Goal: Browse casually: Explore the website without a specific task or goal

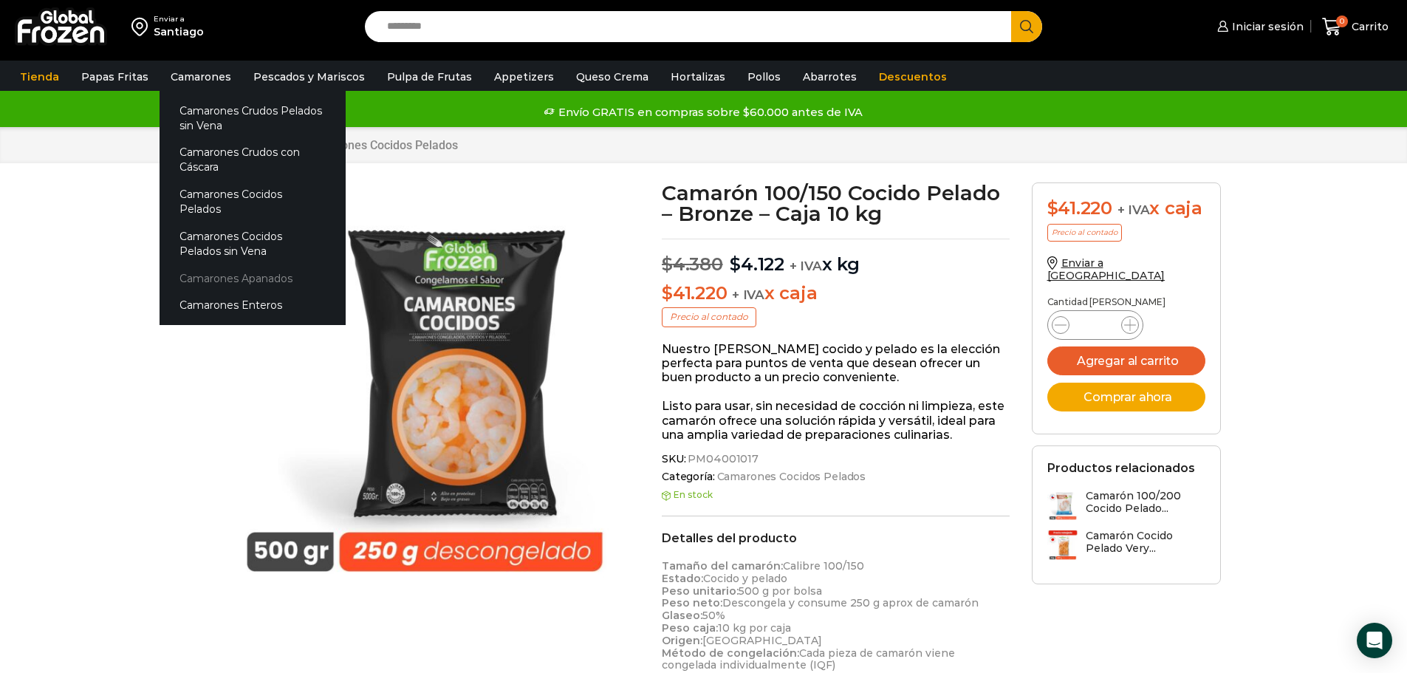
click at [238, 264] on link "Camarones Apanados" at bounding box center [253, 277] width 186 height 27
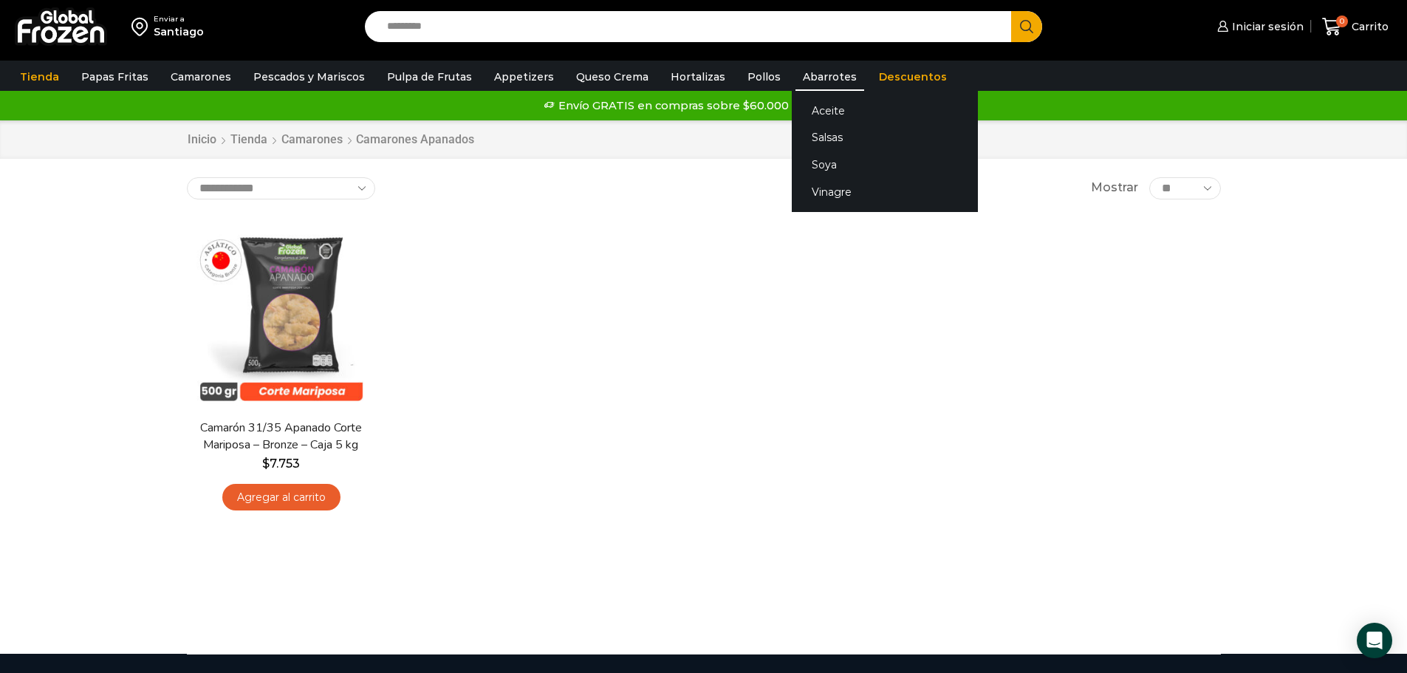
click at [804, 83] on link "Abarrotes" at bounding box center [830, 77] width 69 height 28
click at [801, 113] on link "Aceite" at bounding box center [885, 110] width 186 height 27
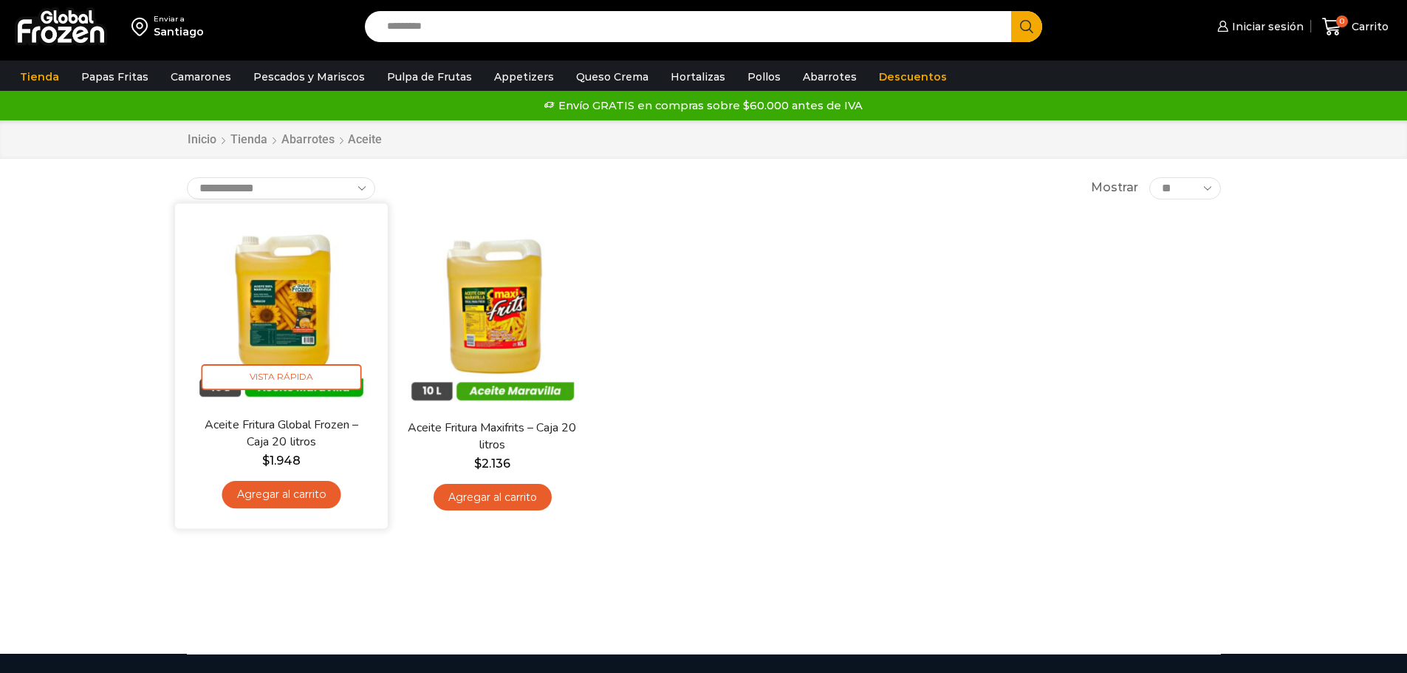
click at [310, 290] on img at bounding box center [281, 309] width 191 height 191
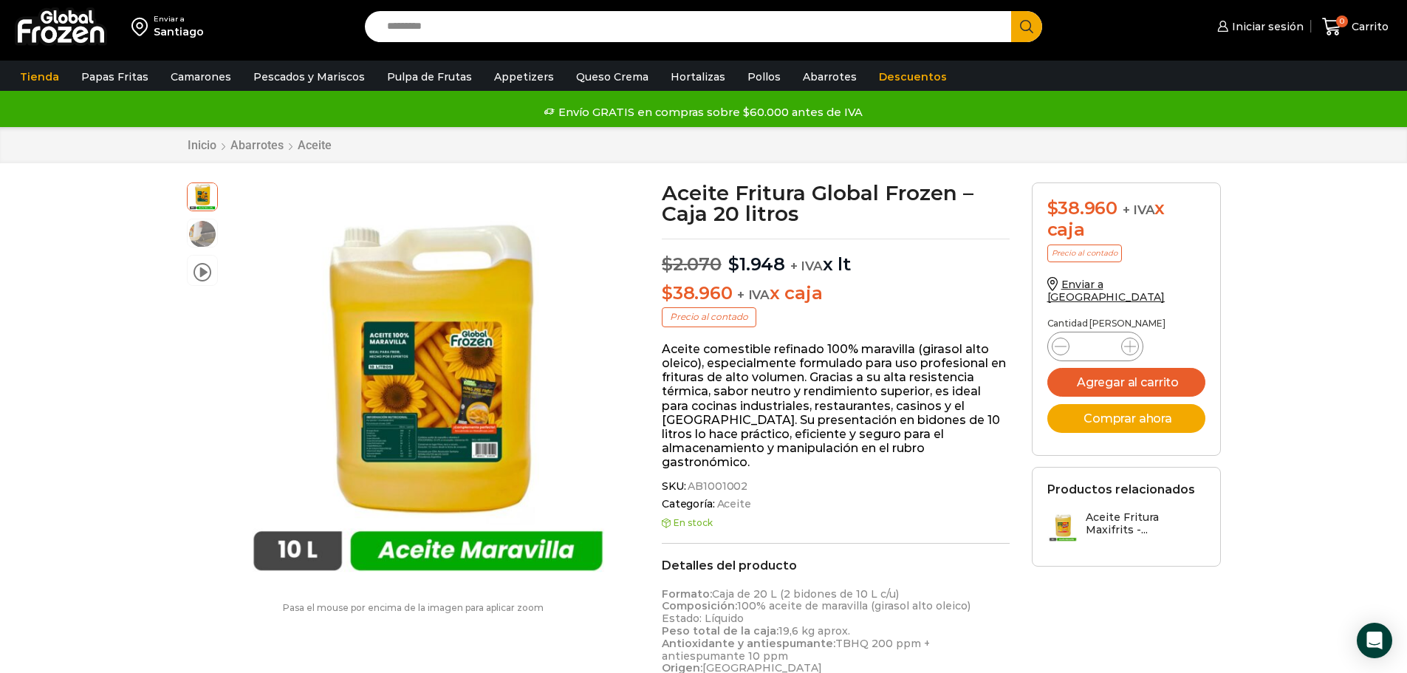
click at [1271, 151] on div "Inicio Abarrotes Aceite" at bounding box center [703, 145] width 1407 height 36
click at [478, 24] on input "Search input" at bounding box center [692, 26] width 625 height 31
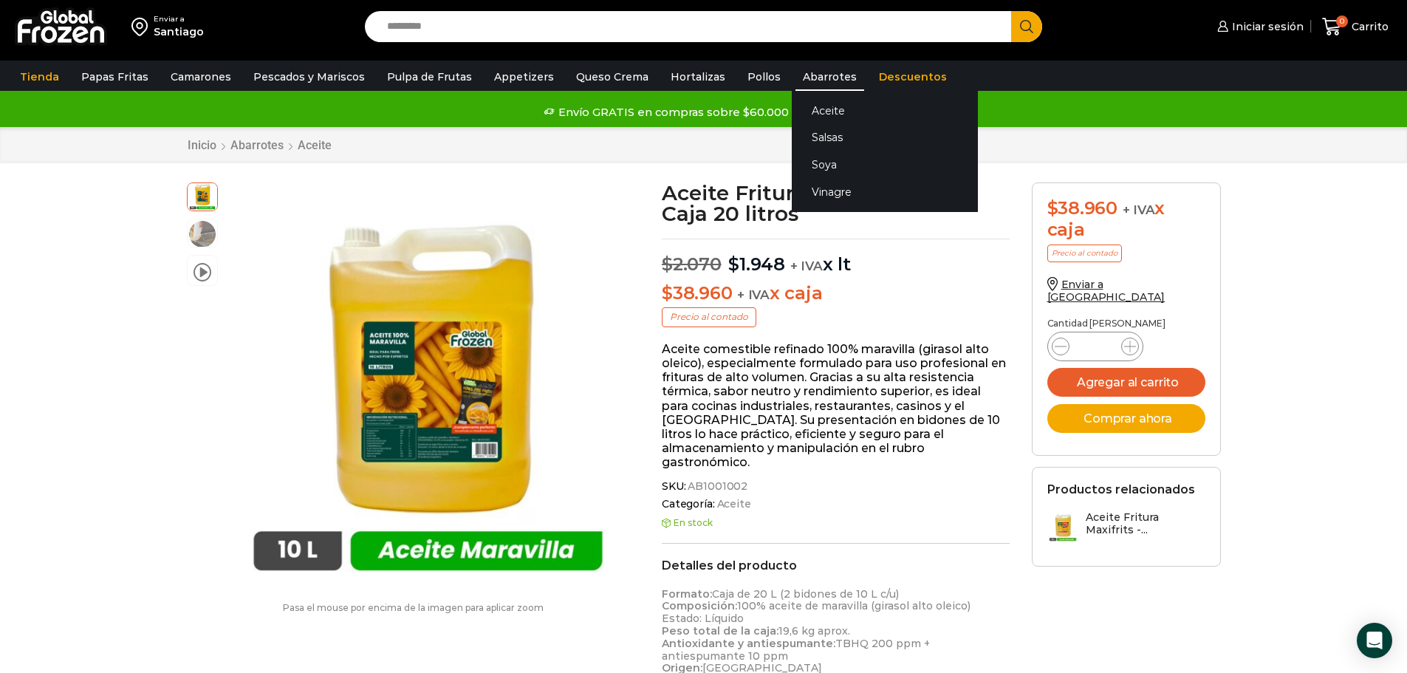
click at [812, 73] on link "Abarrotes" at bounding box center [830, 77] width 69 height 28
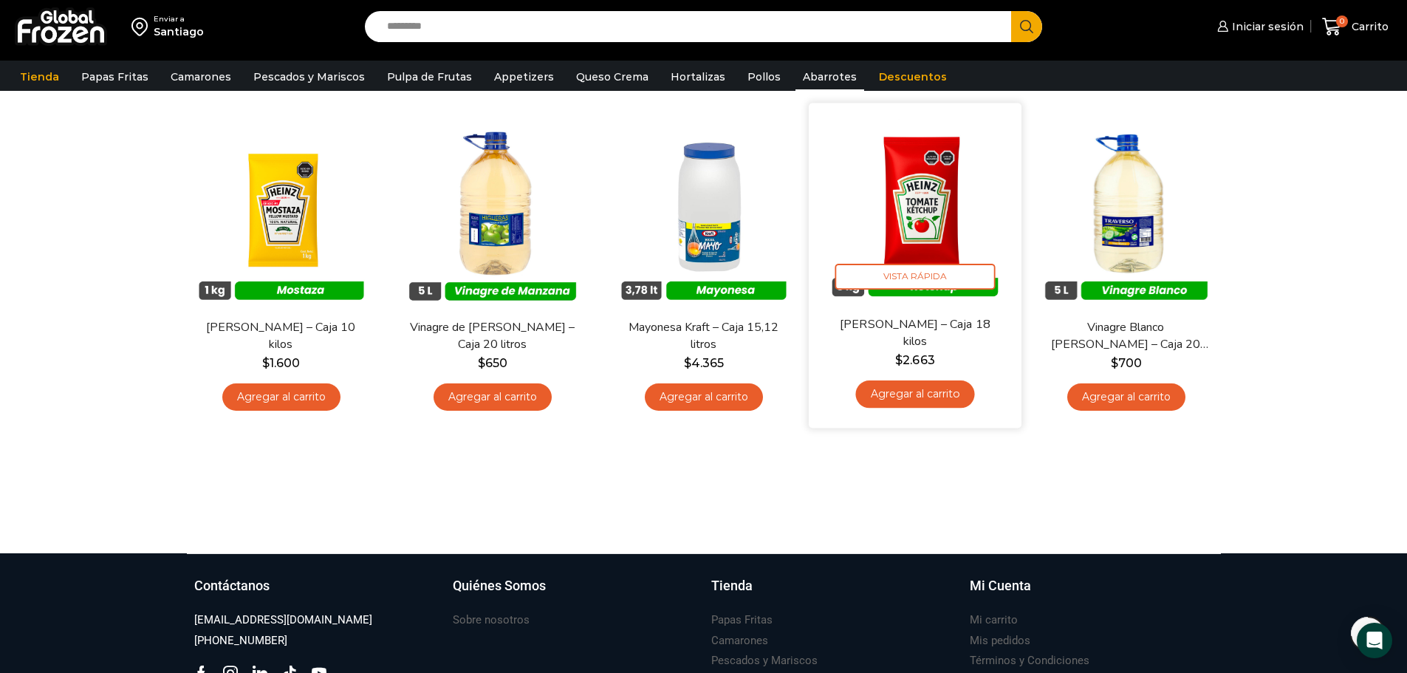
scroll to position [665, 0]
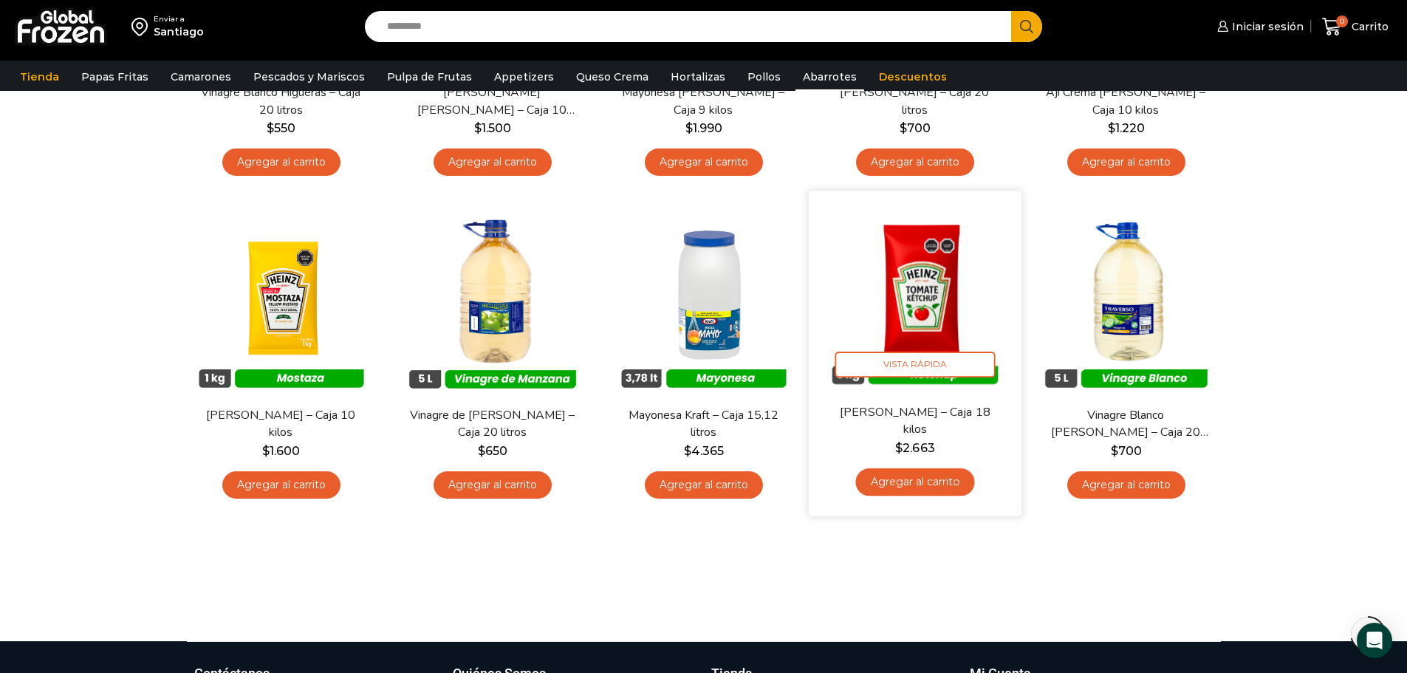
click at [973, 323] on img at bounding box center [915, 297] width 191 height 191
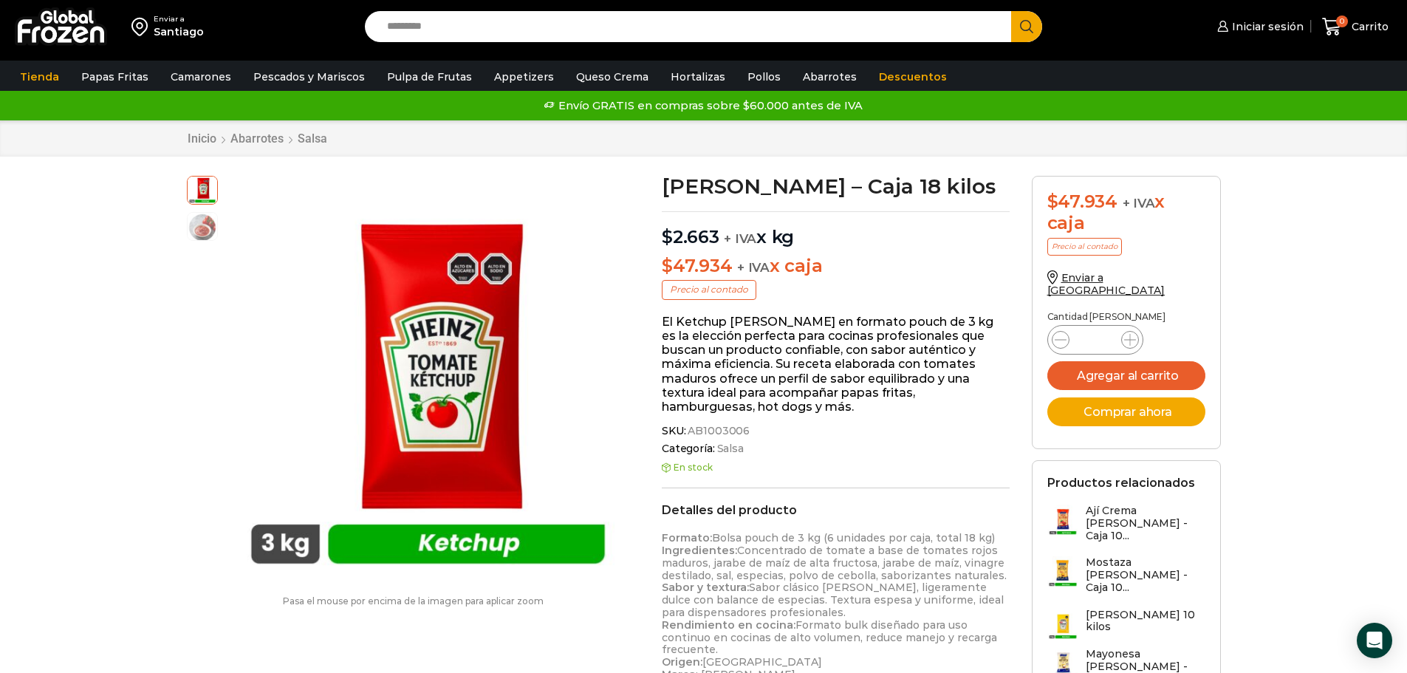
click at [117, 305] on div "Enviar a Santiago Search input Search Iniciar sesión" at bounding box center [703, 626] width 1407 height 1252
click at [1256, 344] on div "Enviar a Santiago Search input Search Iniciar sesión" at bounding box center [703, 626] width 1407 height 1252
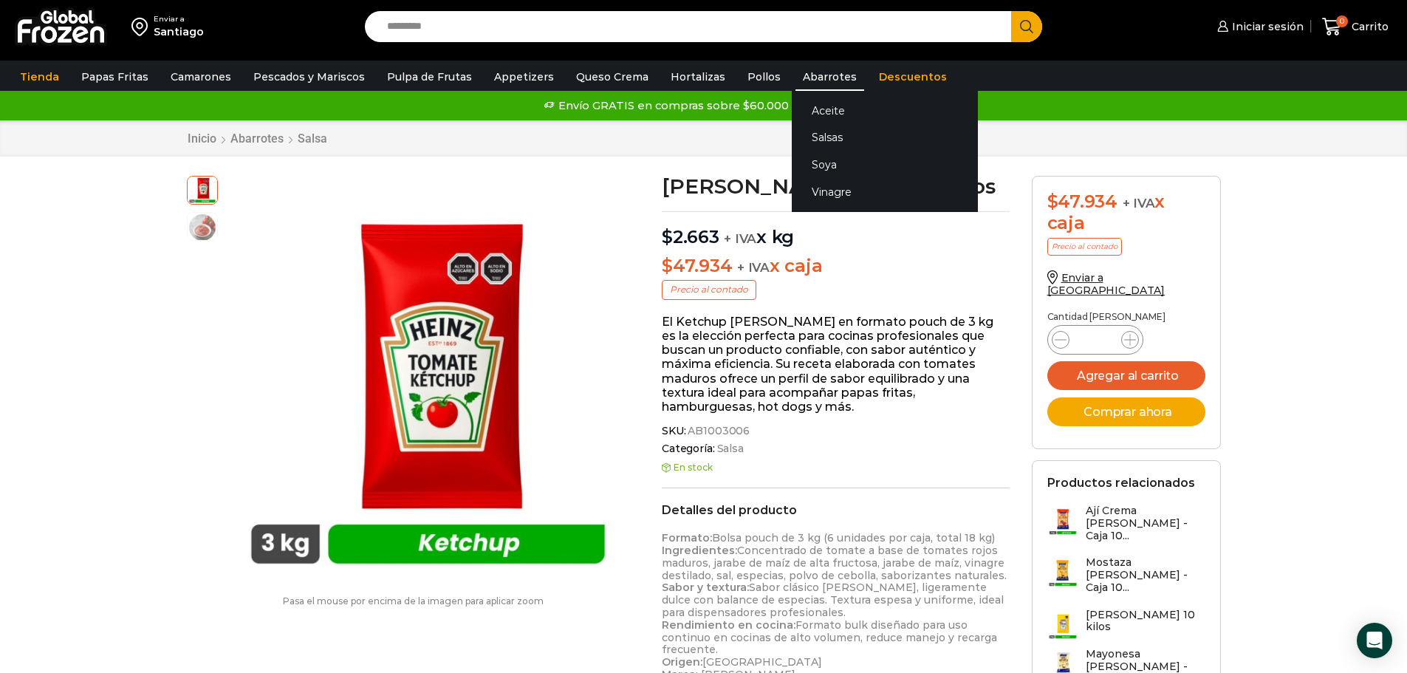
click at [800, 75] on link "Abarrotes" at bounding box center [830, 77] width 69 height 28
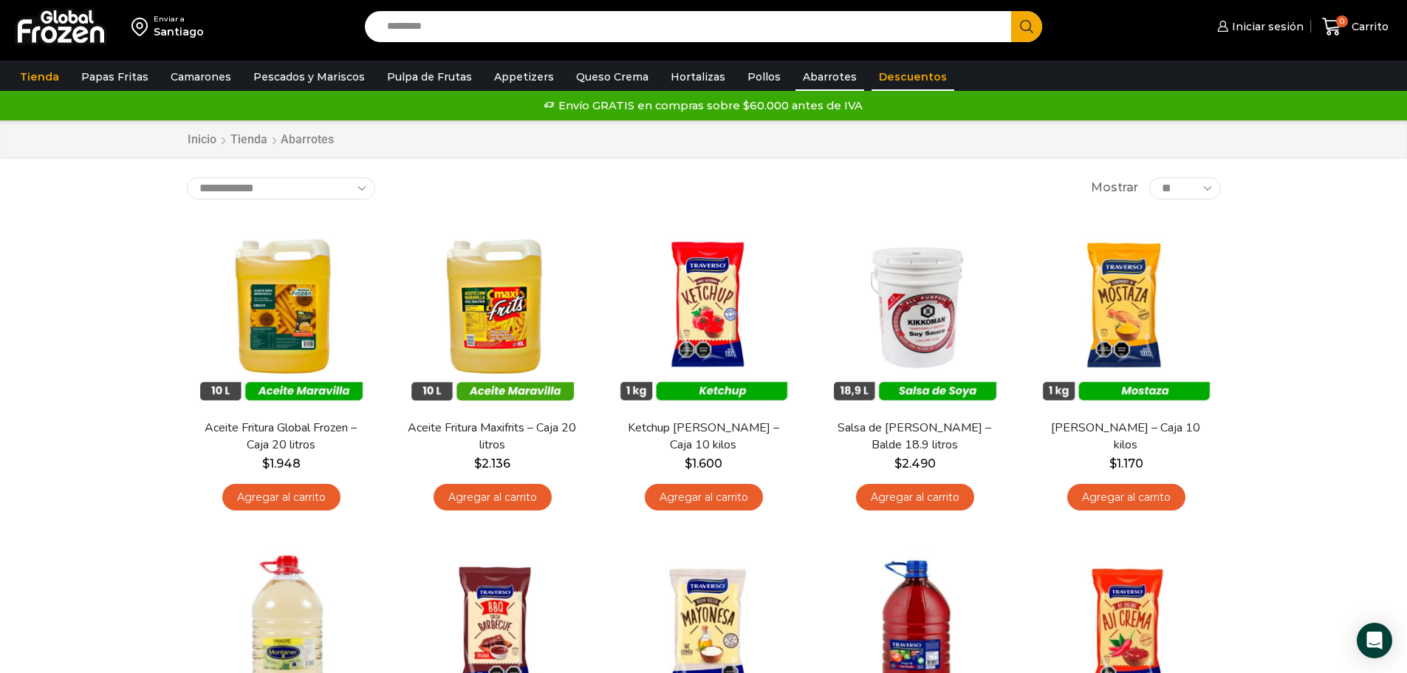
click at [883, 78] on link "Descuentos" at bounding box center [913, 77] width 83 height 28
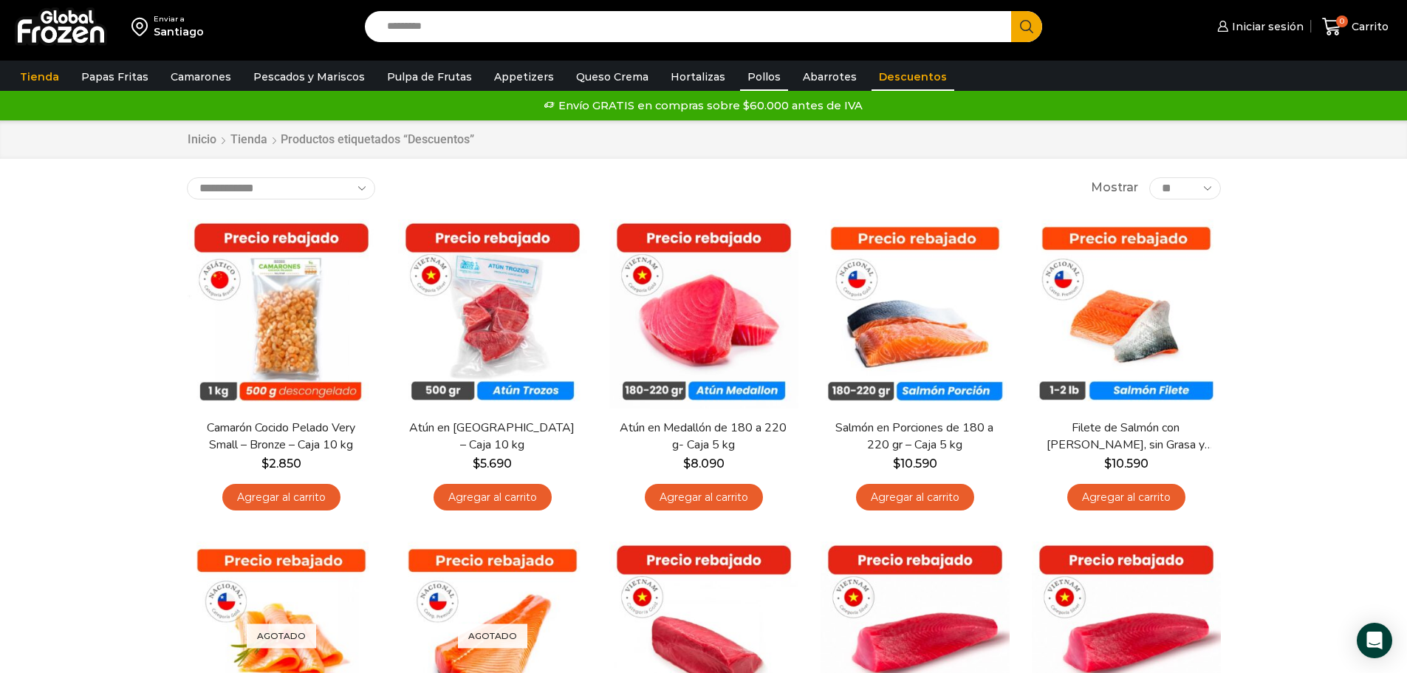
click at [747, 81] on link "Pollos" at bounding box center [764, 77] width 48 height 28
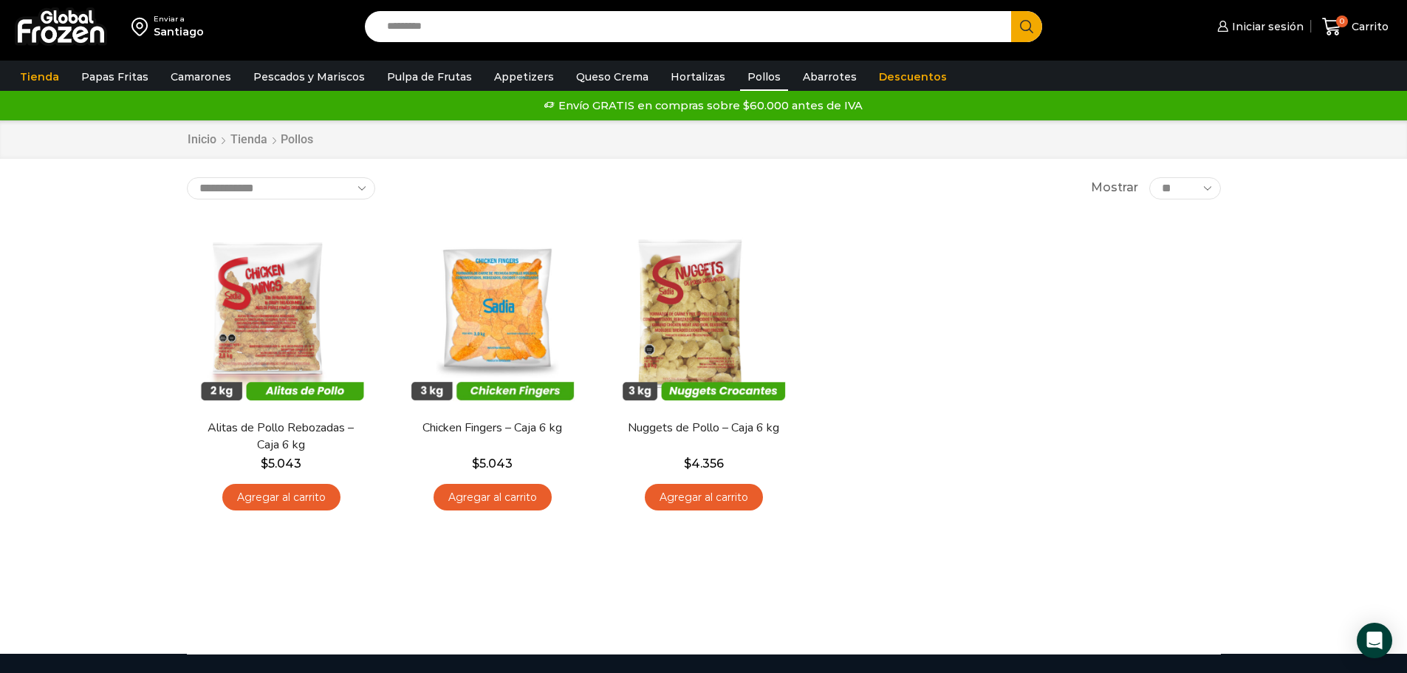
drag, startPoint x: 152, startPoint y: 226, endPoint x: 120, endPoint y: 291, distance: 72.7
click at [99, 300] on div "Enviar a [GEOGRAPHIC_DATA] Search input Search Iniciar sesión" at bounding box center [703, 327] width 1407 height 654
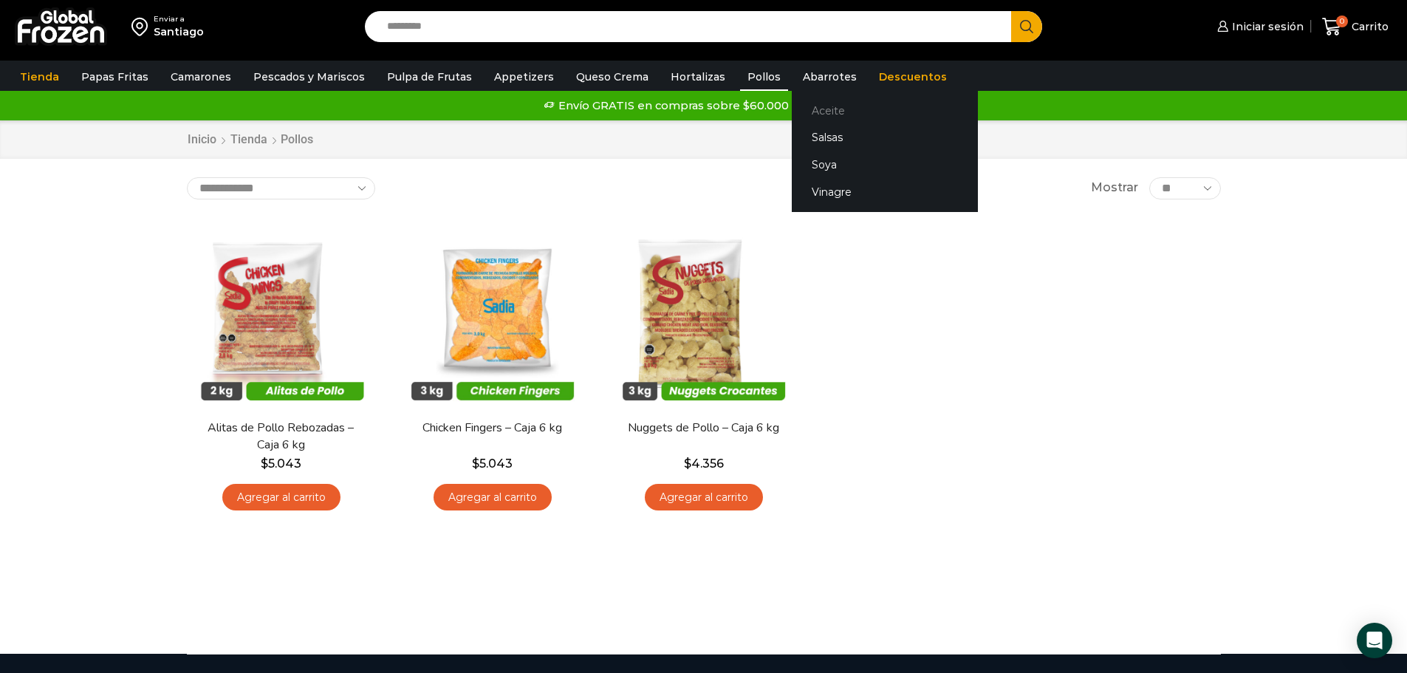
click at [809, 112] on link "Aceite" at bounding box center [885, 110] width 186 height 27
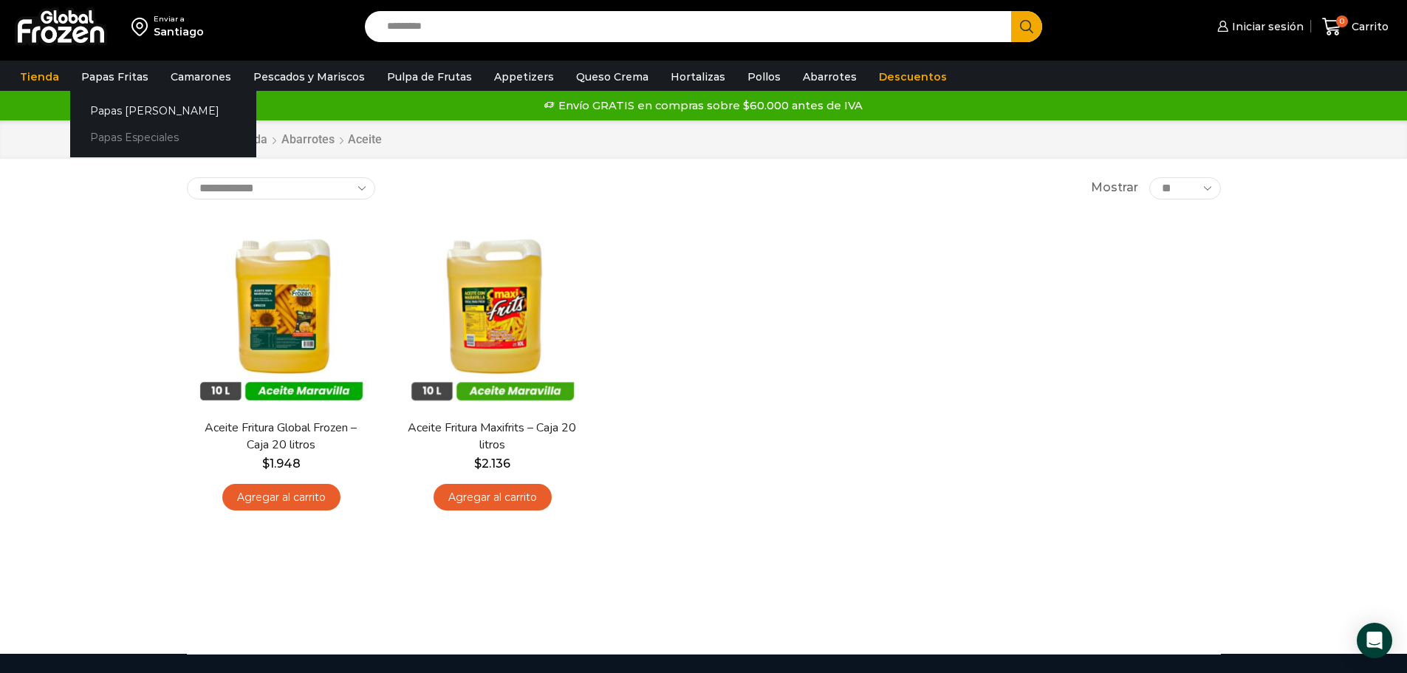
click at [137, 137] on link "Papas Especiales" at bounding box center [163, 137] width 186 height 27
